Goal: Task Accomplishment & Management: Use online tool/utility

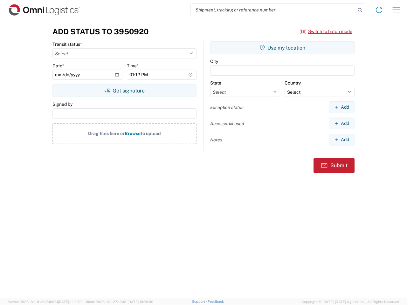
click at [273, 10] on input "search" at bounding box center [273, 10] width 165 height 12
click at [360, 10] on icon at bounding box center [360, 10] width 9 height 9
click at [379, 10] on icon at bounding box center [379, 10] width 10 height 10
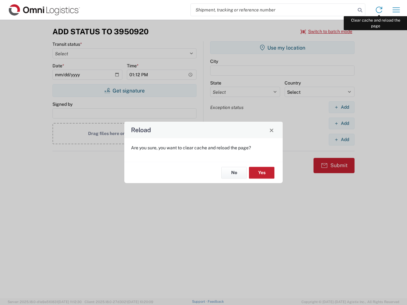
click at [396, 10] on div "Reload Are you sure, you want to clear cache and reload the page? No Yes" at bounding box center [203, 152] width 407 height 305
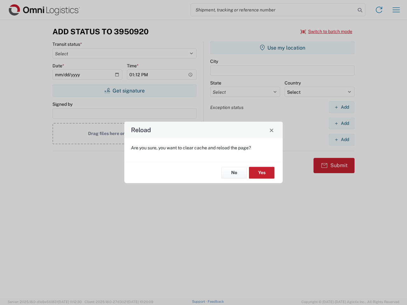
click at [327, 31] on div "Reload Are you sure, you want to clear cache and reload the page? No Yes" at bounding box center [203, 152] width 407 height 305
click at [124, 91] on div "Reload Are you sure, you want to clear cache and reload the page? No Yes" at bounding box center [203, 152] width 407 height 305
click at [283, 48] on div "Reload Are you sure, you want to clear cache and reload the page? No Yes" at bounding box center [203, 152] width 407 height 305
click at [342, 107] on div "Reload Are you sure, you want to clear cache and reload the page? No Yes" at bounding box center [203, 152] width 407 height 305
click at [342, 123] on div "Reload Are you sure, you want to clear cache and reload the page? No Yes" at bounding box center [203, 152] width 407 height 305
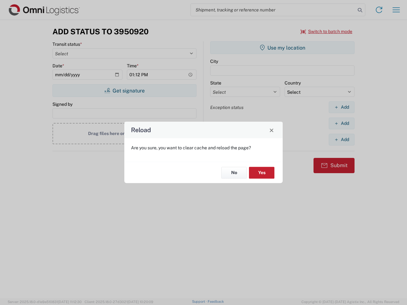
click at [342, 140] on div "Reload Are you sure, you want to clear cache and reload the page? No Yes" at bounding box center [203, 152] width 407 height 305
